Goal: Task Accomplishment & Management: Manage account settings

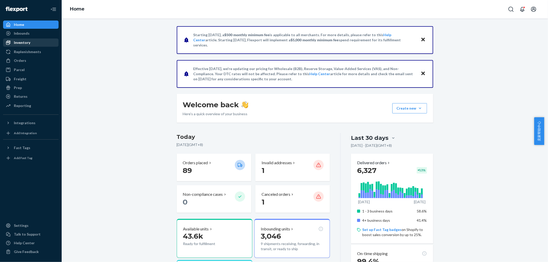
click at [16, 40] on div "Inventory" at bounding box center [22, 42] width 16 height 5
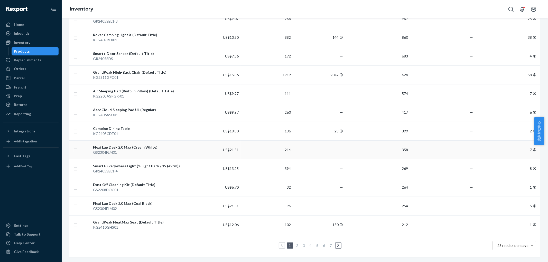
scroll to position [332, 0]
click at [292, 236] on ul "1 2 3 4 5 6 7" at bounding box center [304, 246] width 75 height 6
click at [295, 236] on link "2" at bounding box center [297, 246] width 4 height 4
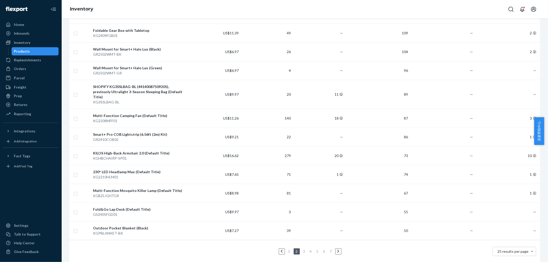
click at [302, 236] on li "3" at bounding box center [304, 252] width 5 height 6
click at [302, 236] on link "3" at bounding box center [304, 251] width 4 height 4
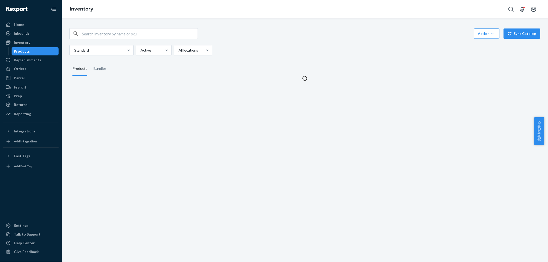
scroll to position [0, 0]
